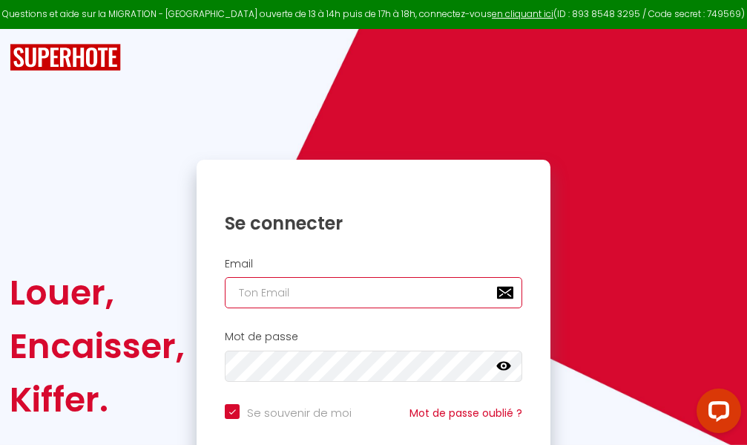
click at [407, 295] on input "email" at bounding box center [374, 292] width 298 height 31
type input "m"
checkbox input "true"
type input "ma"
checkbox input "true"
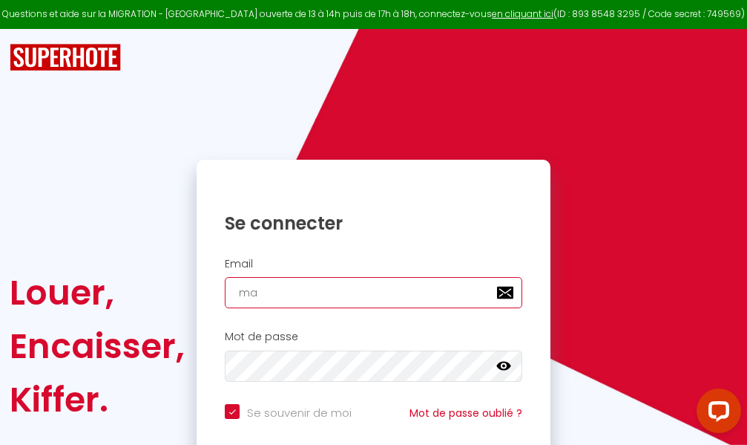
type input "mar"
checkbox input "true"
type input "marc"
checkbox input "true"
type input "marcd"
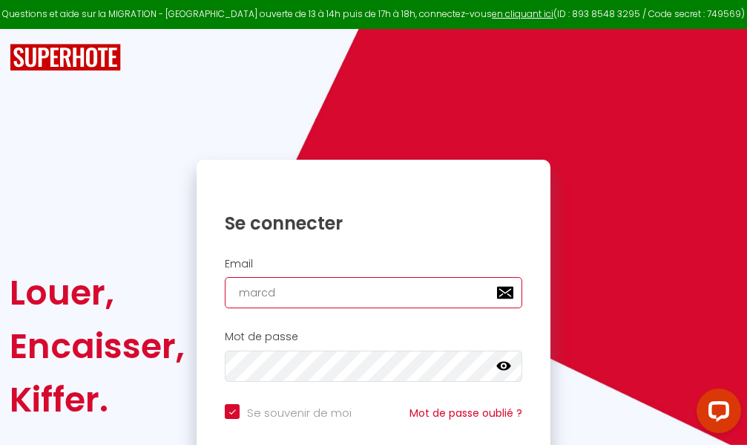
checkbox input "true"
type input "marcdp"
checkbox input "true"
type input "marcdpo"
checkbox input "true"
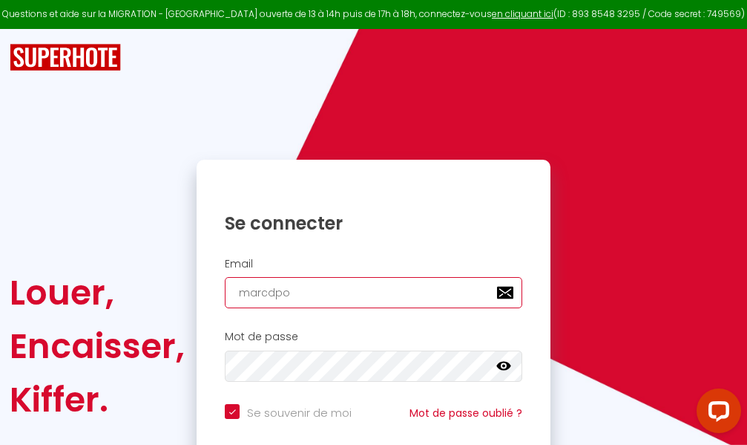
type input "marcdpoz"
checkbox input "true"
type input "marcdpoz."
checkbox input "true"
type input "marcdpoz.l"
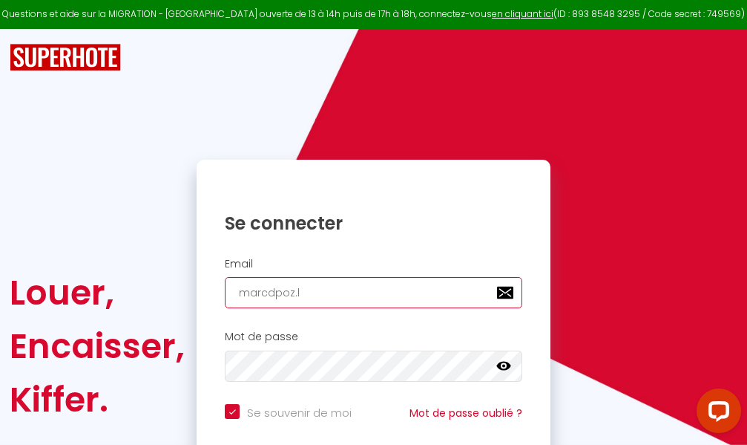
checkbox input "true"
type input "marcdpoz.lo"
checkbox input "true"
type input "marcdpoz.loc"
checkbox input "true"
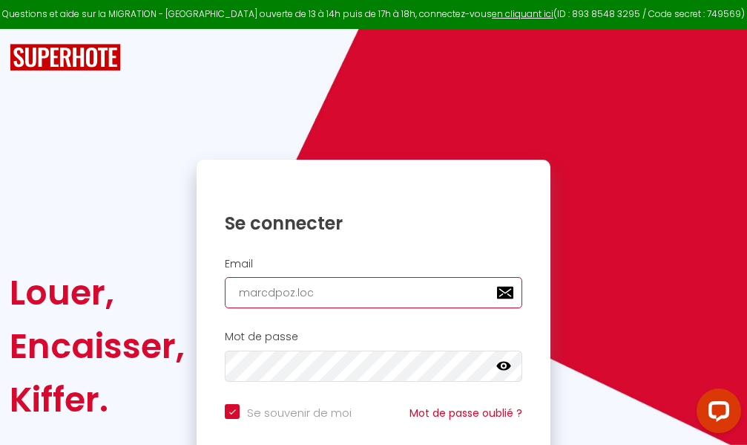
type input "marcdpoz.loca"
checkbox input "true"
type input "marcdpoz.locat"
checkbox input "true"
type input "marcdpoz.locati"
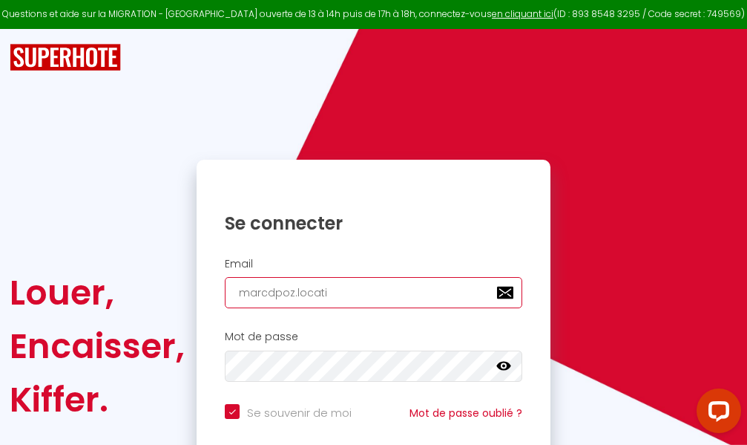
checkbox input "true"
type input "marcdpoz.locatio"
checkbox input "true"
type input "marcdpoz.location"
checkbox input "true"
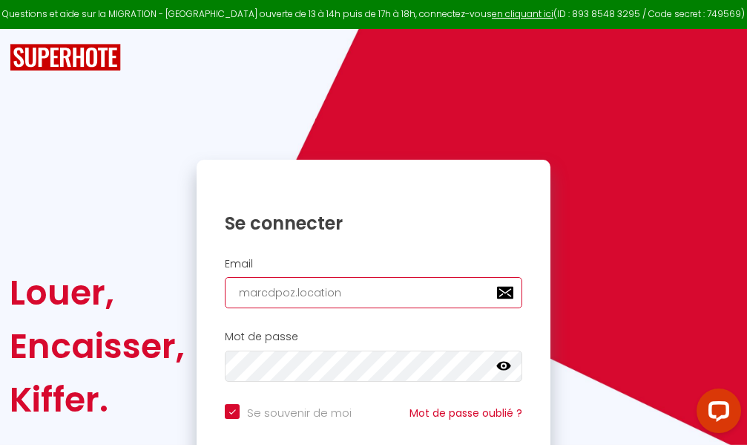
type input "marcdpoz.location@"
checkbox input "true"
type input "marcdpoz.location@g"
checkbox input "true"
type input "marcdpoz.location@gm"
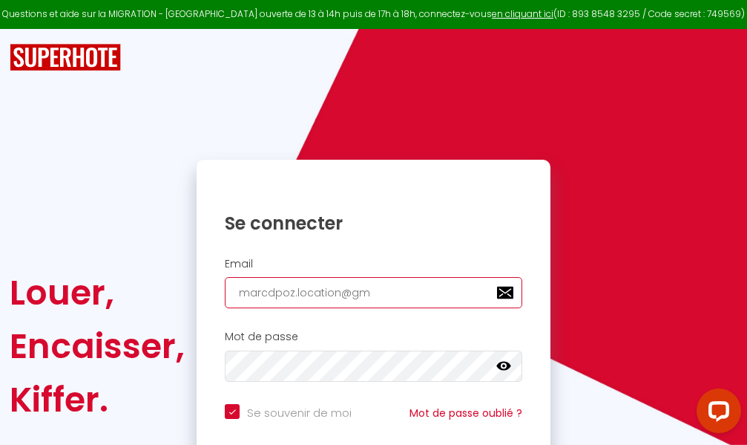
checkbox input "true"
type input "marcdpoz.location@gma"
checkbox input "true"
type input "marcdpoz.location@gmai"
checkbox input "true"
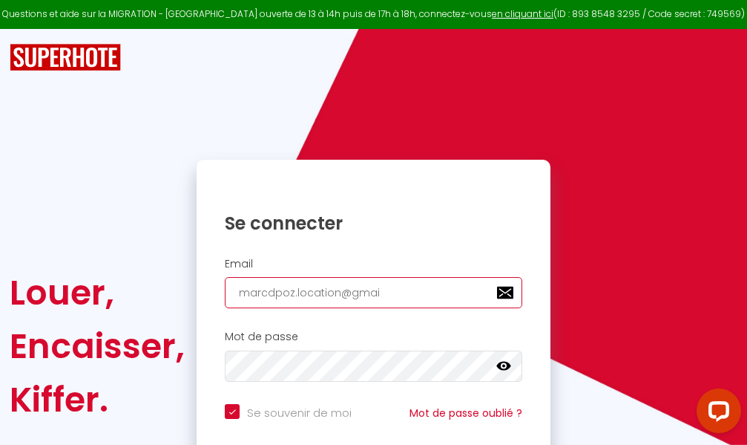
type input "[EMAIL_ADDRESS]"
checkbox input "true"
type input "[EMAIL_ADDRESS]."
checkbox input "true"
type input "marcdpoz.location@gmail.c"
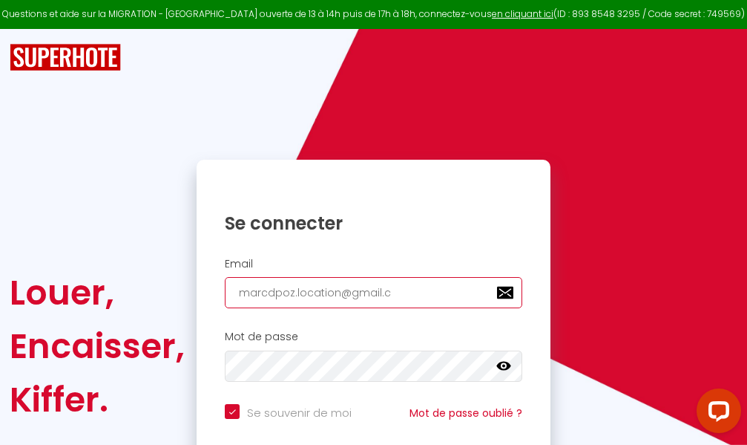
checkbox input "true"
type input "[EMAIL_ADDRESS][DOMAIN_NAME]"
checkbox input "true"
type input "[EMAIL_ADDRESS][DOMAIN_NAME]"
checkbox input "true"
